Goal: Transaction & Acquisition: Obtain resource

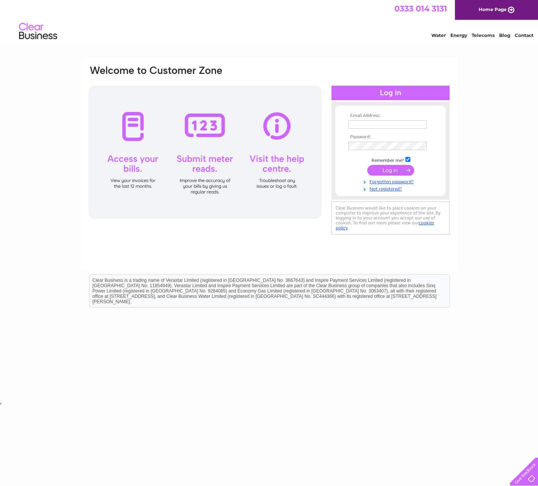
type input "[PERSON_NAME][EMAIL_ADDRESS][DOMAIN_NAME]"
click at [382, 169] on input "submit" at bounding box center [391, 170] width 47 height 11
click at [382, 168] on input "submit" at bounding box center [391, 170] width 47 height 11
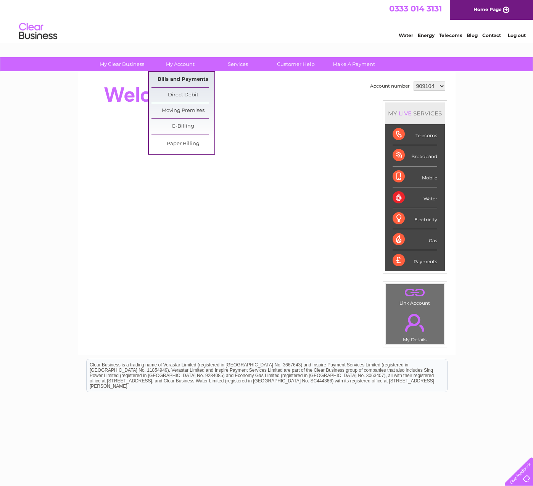
click at [167, 78] on link "Bills and Payments" at bounding box center [182, 79] width 63 height 15
click at [186, 78] on link "Bills and Payments" at bounding box center [182, 79] width 63 height 15
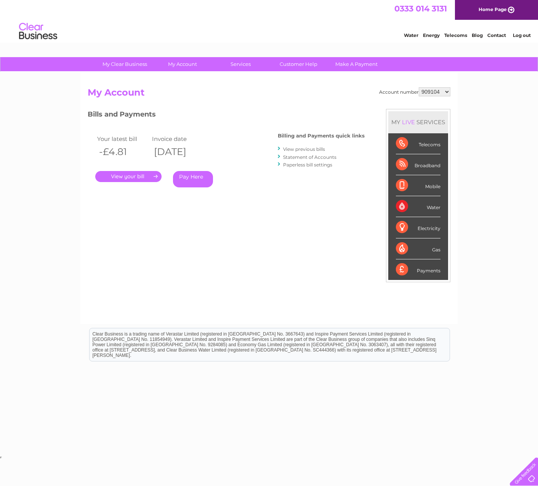
click at [445, 91] on select "909104 1141319" at bounding box center [435, 91] width 32 height 9
select select "1141319"
click at [420, 87] on select "909104 1141319" at bounding box center [435, 91] width 32 height 9
click at [124, 175] on link "." at bounding box center [128, 176] width 66 height 11
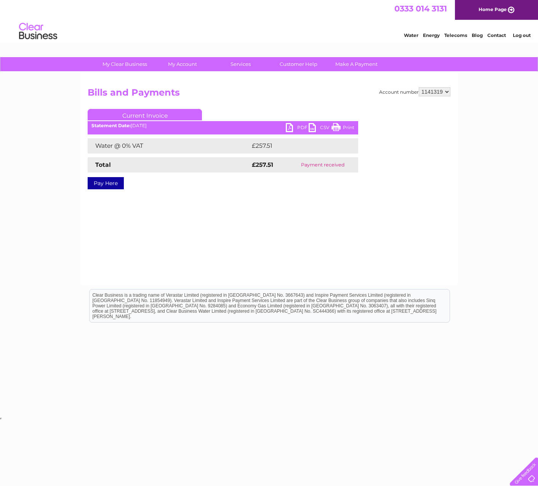
click at [299, 128] on link "PDF" at bounding box center [297, 128] width 23 height 11
click at [293, 128] on link "PDF" at bounding box center [297, 128] width 23 height 11
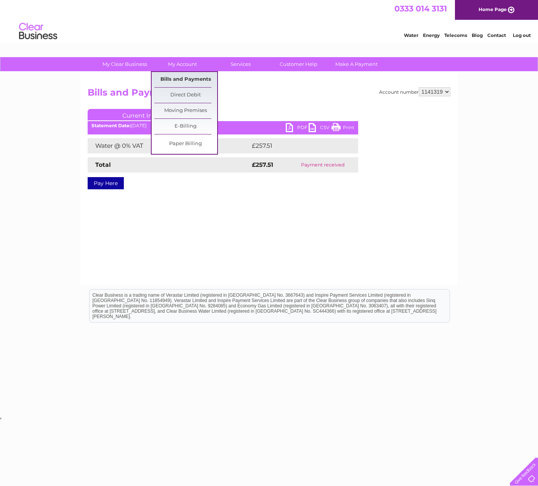
click at [181, 79] on link "Bills and Payments" at bounding box center [185, 79] width 63 height 15
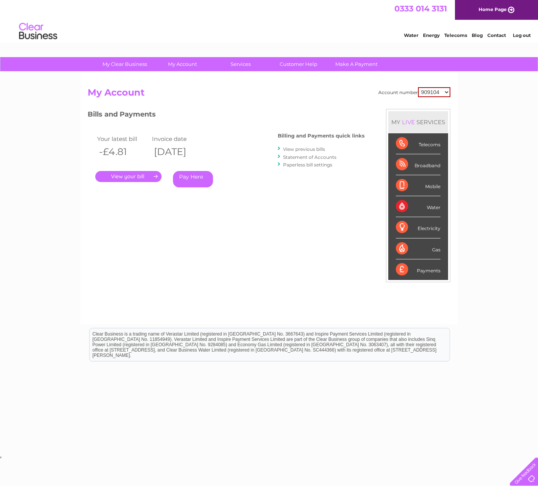
click at [298, 149] on link "View previous bills" at bounding box center [304, 149] width 42 height 6
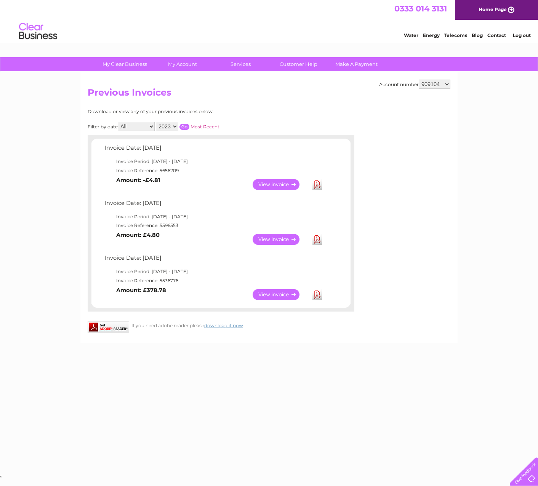
click at [446, 84] on select "909104 1141319" at bounding box center [435, 84] width 32 height 9
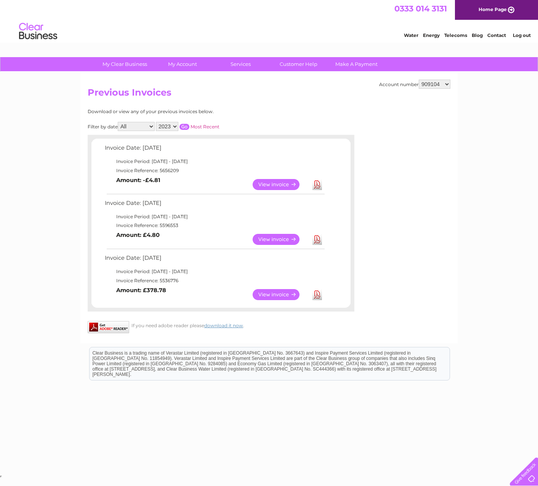
select select "1141319"
click at [420, 80] on select "909104 1141319" at bounding box center [435, 84] width 32 height 9
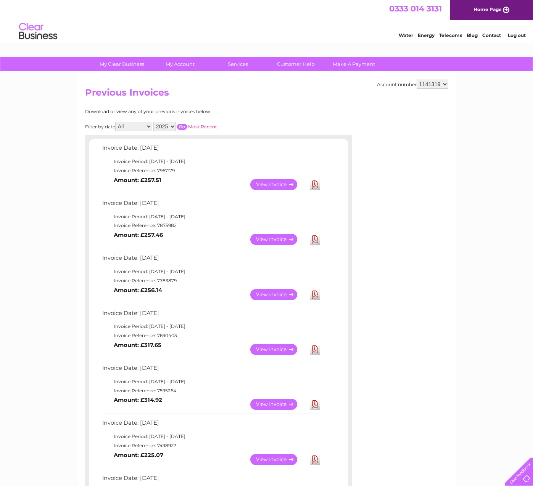
click at [278, 347] on link "View" at bounding box center [278, 349] width 56 height 11
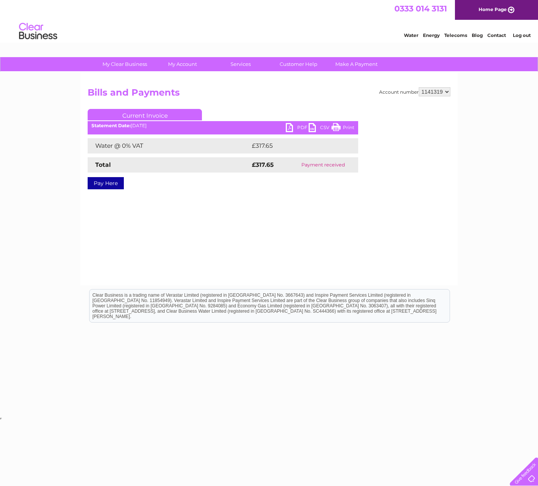
click at [299, 124] on link "PDF" at bounding box center [297, 128] width 23 height 11
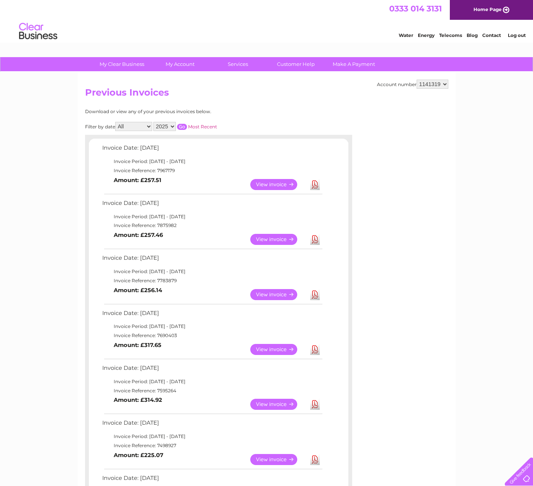
click at [315, 292] on link "Download" at bounding box center [315, 294] width 10 height 11
click at [317, 239] on link "Download" at bounding box center [315, 239] width 10 height 11
click at [315, 237] on link "Download" at bounding box center [315, 239] width 10 height 11
